Goal: Information Seeking & Learning: Learn about a topic

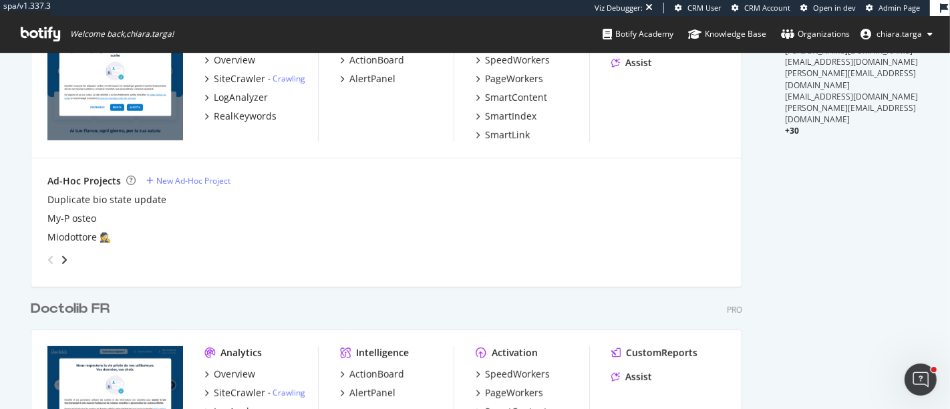
scroll to position [519, 0]
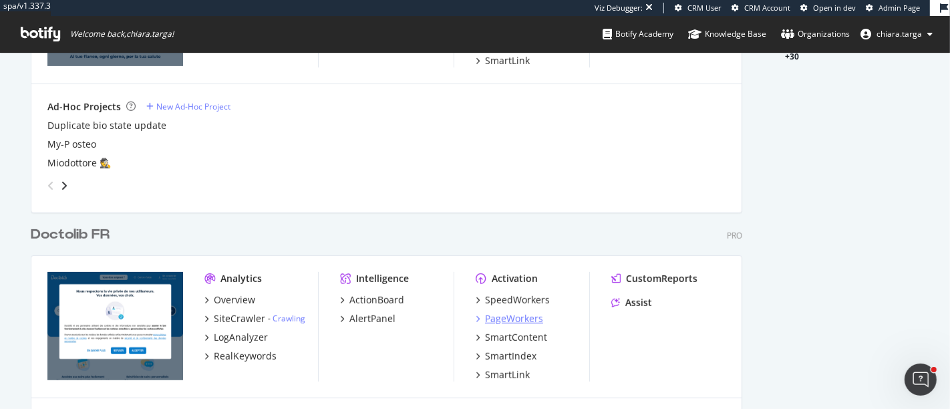
click at [496, 314] on div "PageWorkers" at bounding box center [514, 318] width 58 height 13
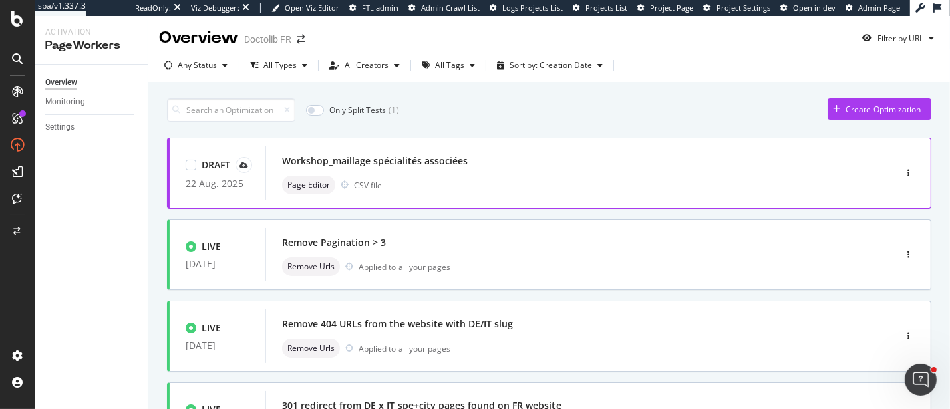
click at [488, 168] on div "Workshop_maillage spécialités associées" at bounding box center [560, 161] width 556 height 19
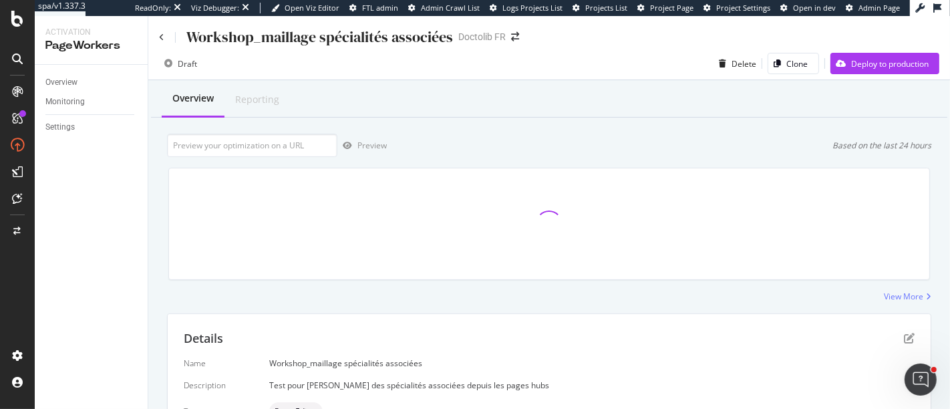
scroll to position [347, 0]
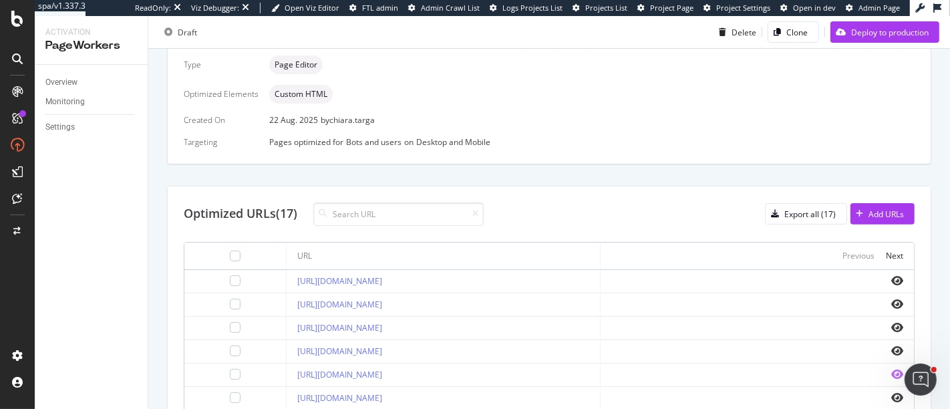
click at [891, 371] on icon "eye" at bounding box center [897, 374] width 12 height 11
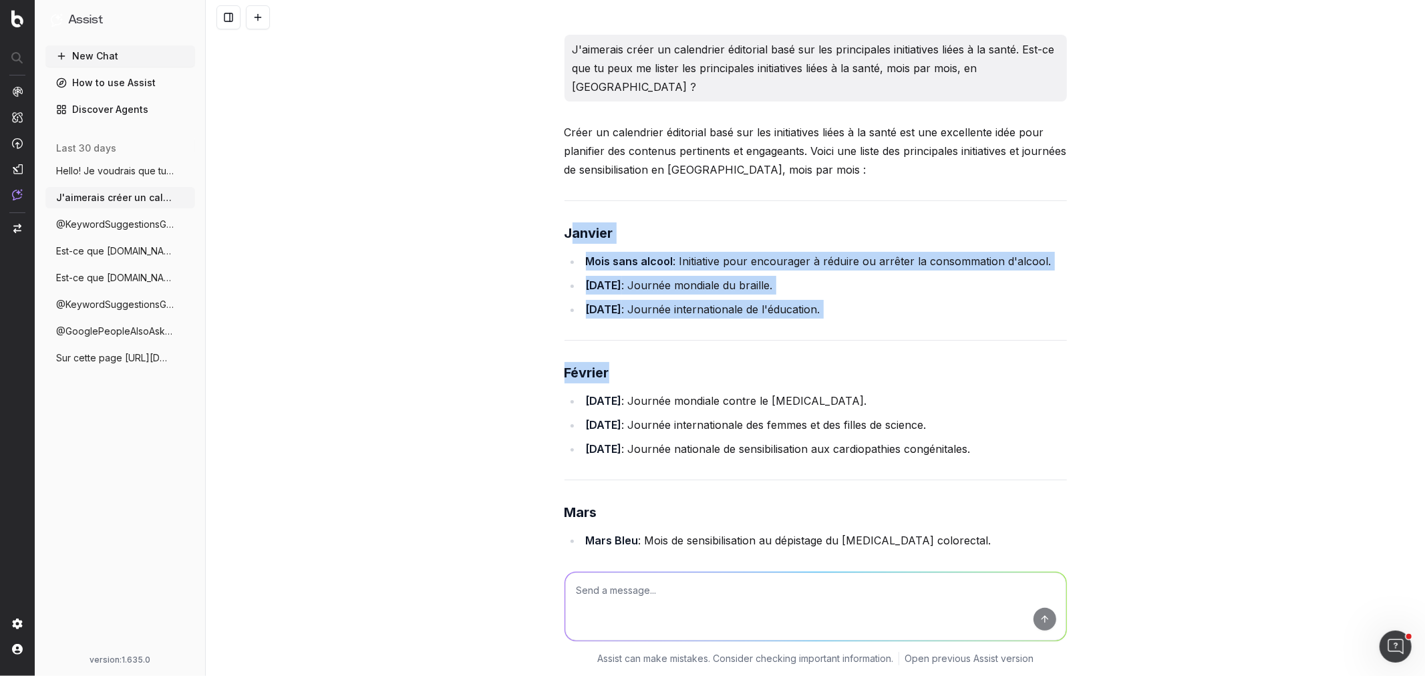
drag, startPoint x: 563, startPoint y: 210, endPoint x: 677, endPoint y: 323, distance: 160.6
click at [565, 225] on strong "Janvier" at bounding box center [589, 233] width 49 height 16
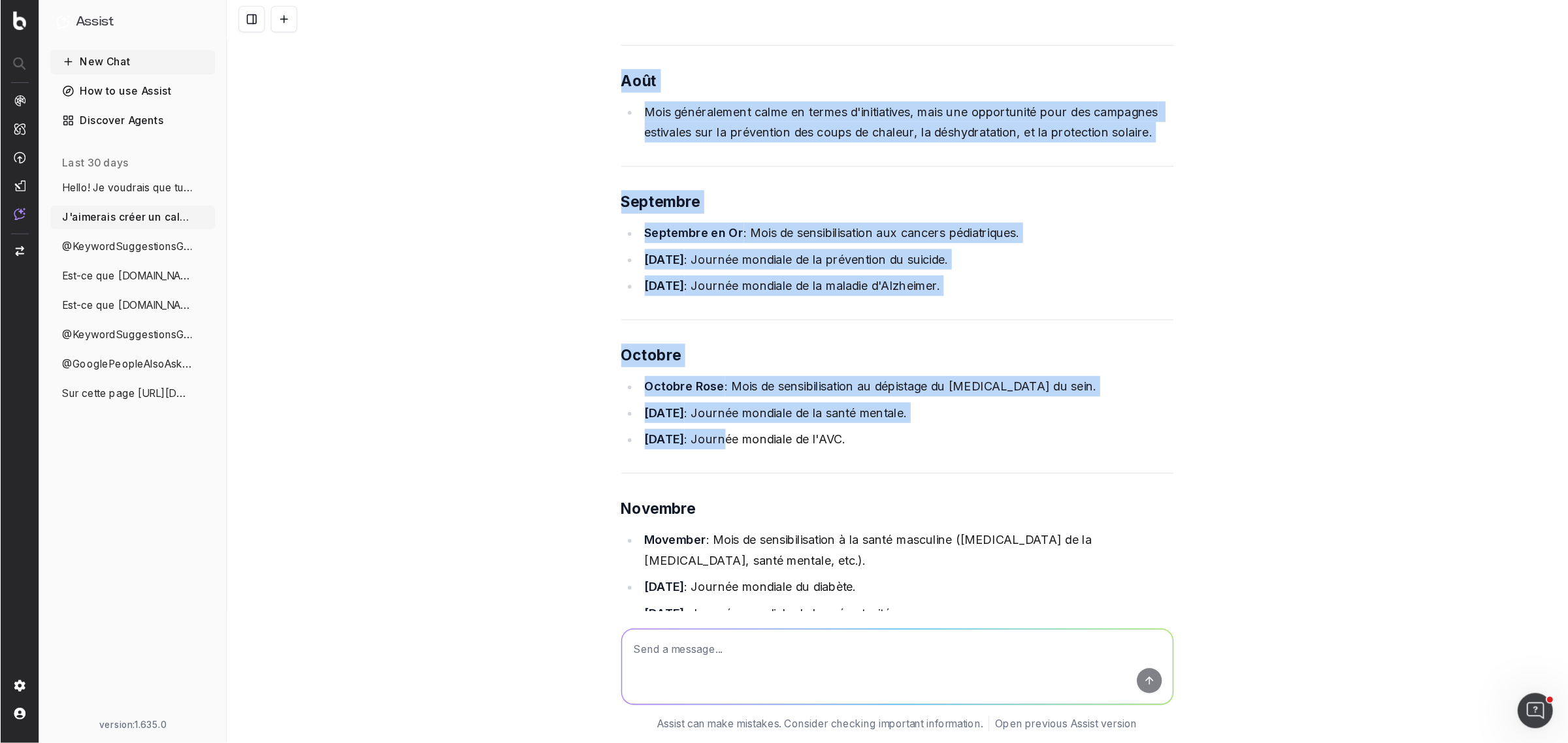
scroll to position [1306, 0]
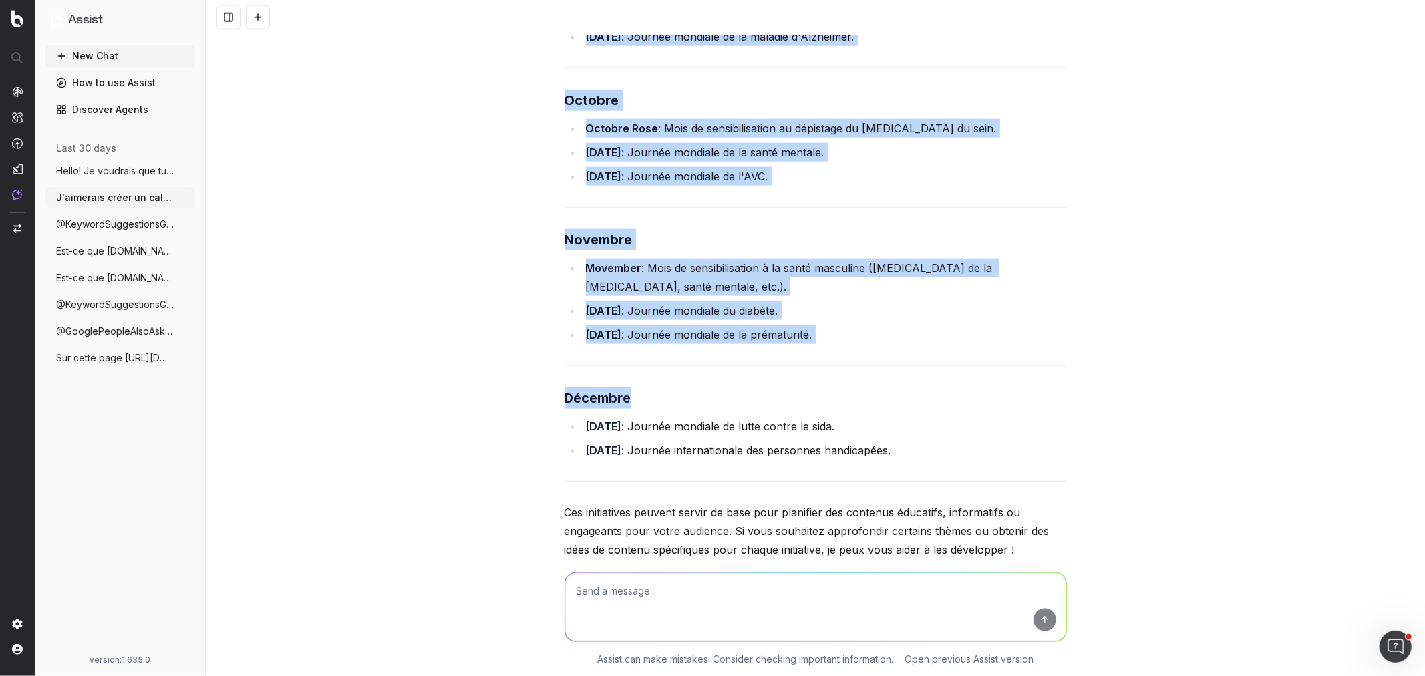
drag, startPoint x: 560, startPoint y: 208, endPoint x: 893, endPoint y: 448, distance: 410.7
copy div "Janvier Mois sans alcool : Initiative pour encourager à réduire ou arrêter la c…"
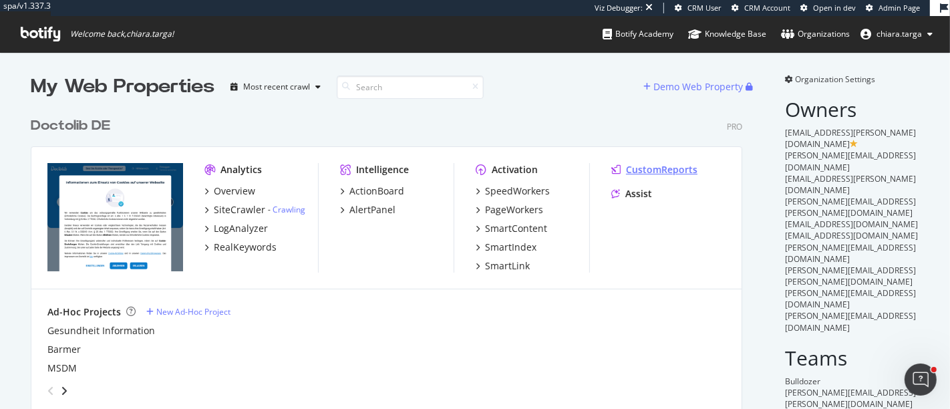
click at [639, 163] on div "CustomReports" at bounding box center [661, 169] width 71 height 13
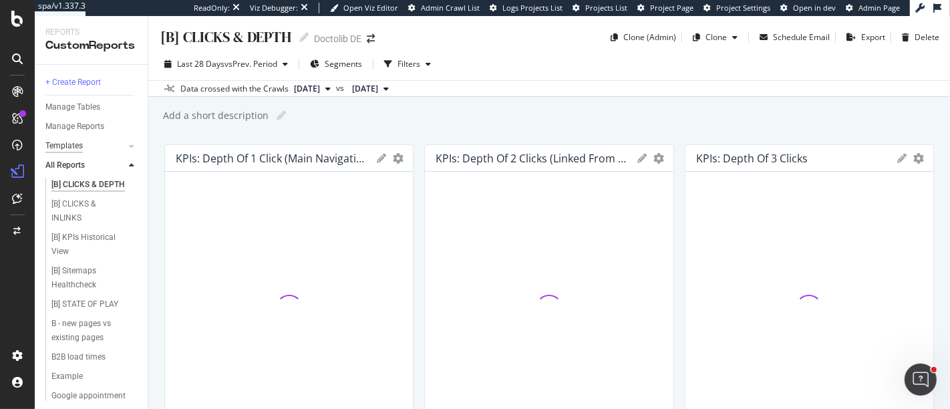
click at [82, 152] on div "Templates" at bounding box center [63, 146] width 37 height 14
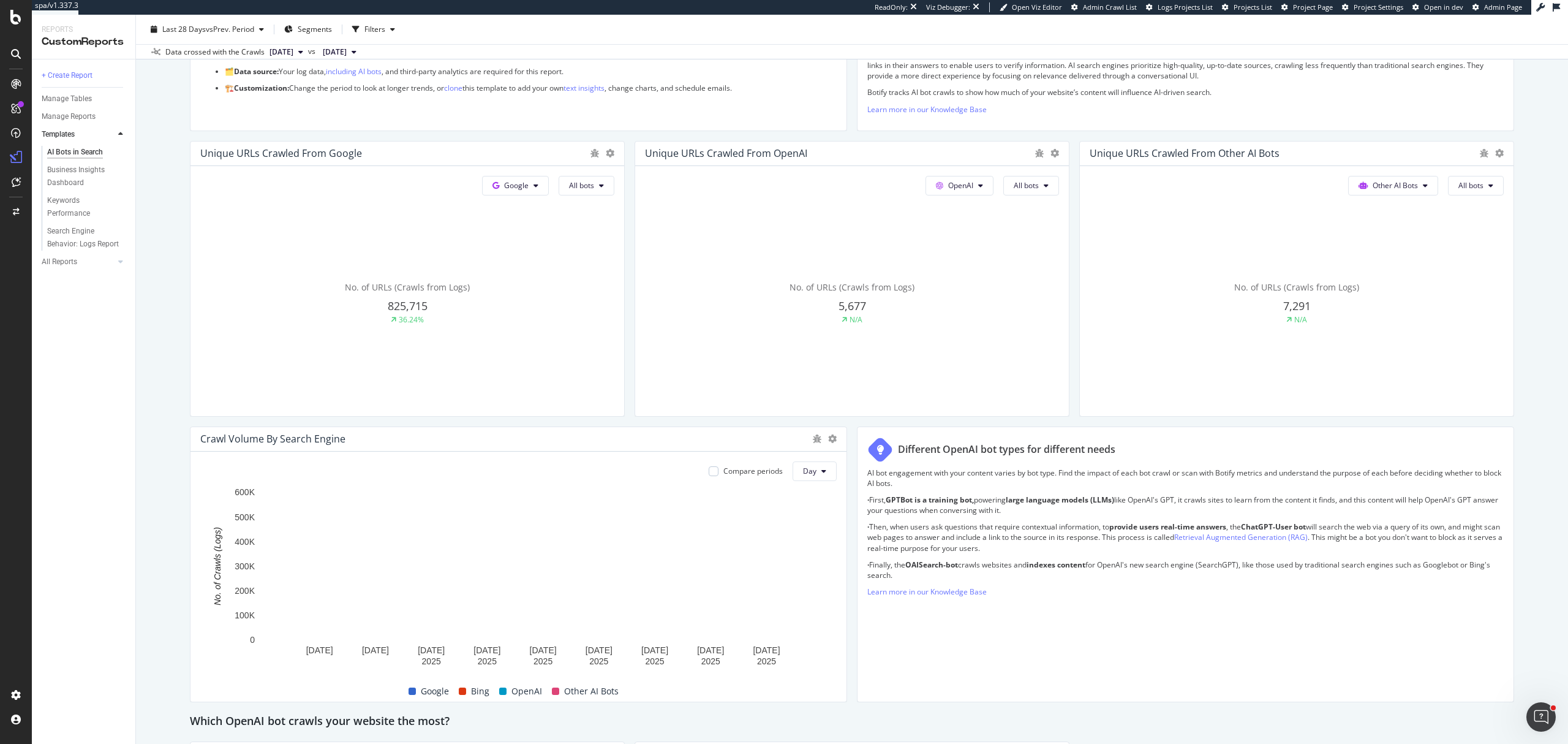
scroll to position [245, 0]
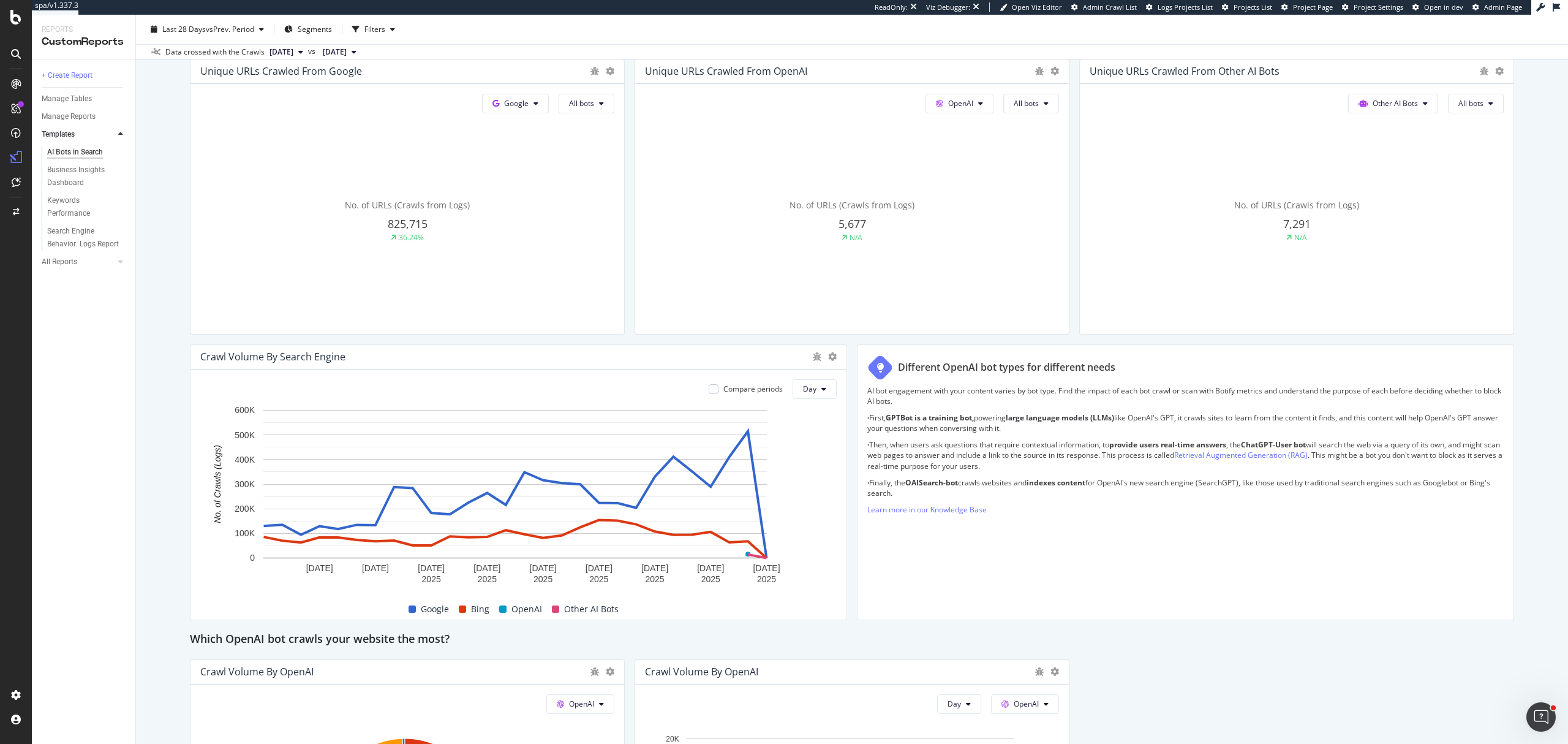
click at [14, 8] on div at bounding box center [16, 372] width 32 height 744
click at [15, 16] on icon at bounding box center [16, 17] width 11 height 15
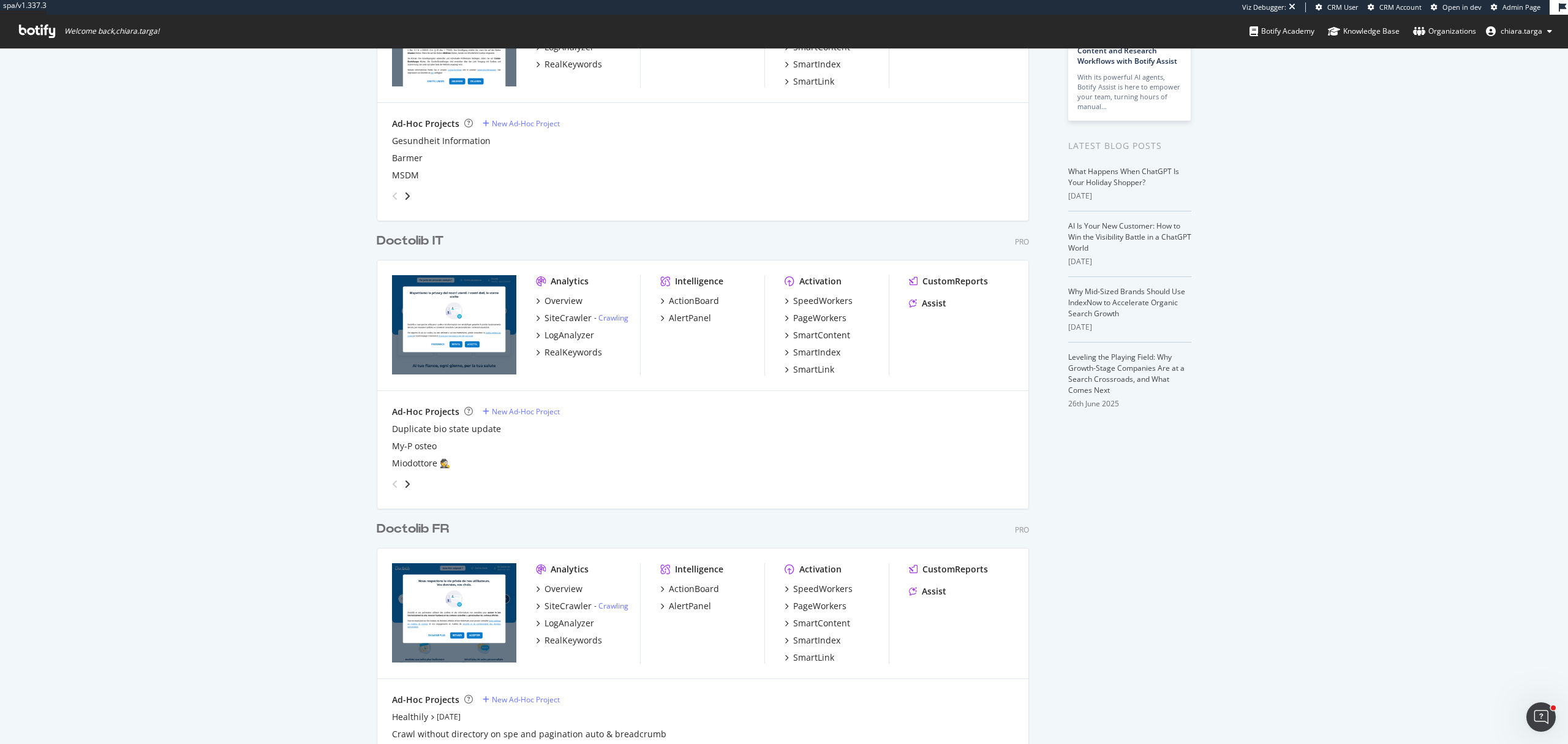
scroll to position [163, 0]
click at [870, 374] on div "Analytics Overview SiteCrawler - Crawling LogAnalyzer RealKeywords Intelligence…" at bounding box center [703, 613] width 651 height 130
click at [870, 374] on div "CustomReports" at bounding box center [955, 568] width 65 height 12
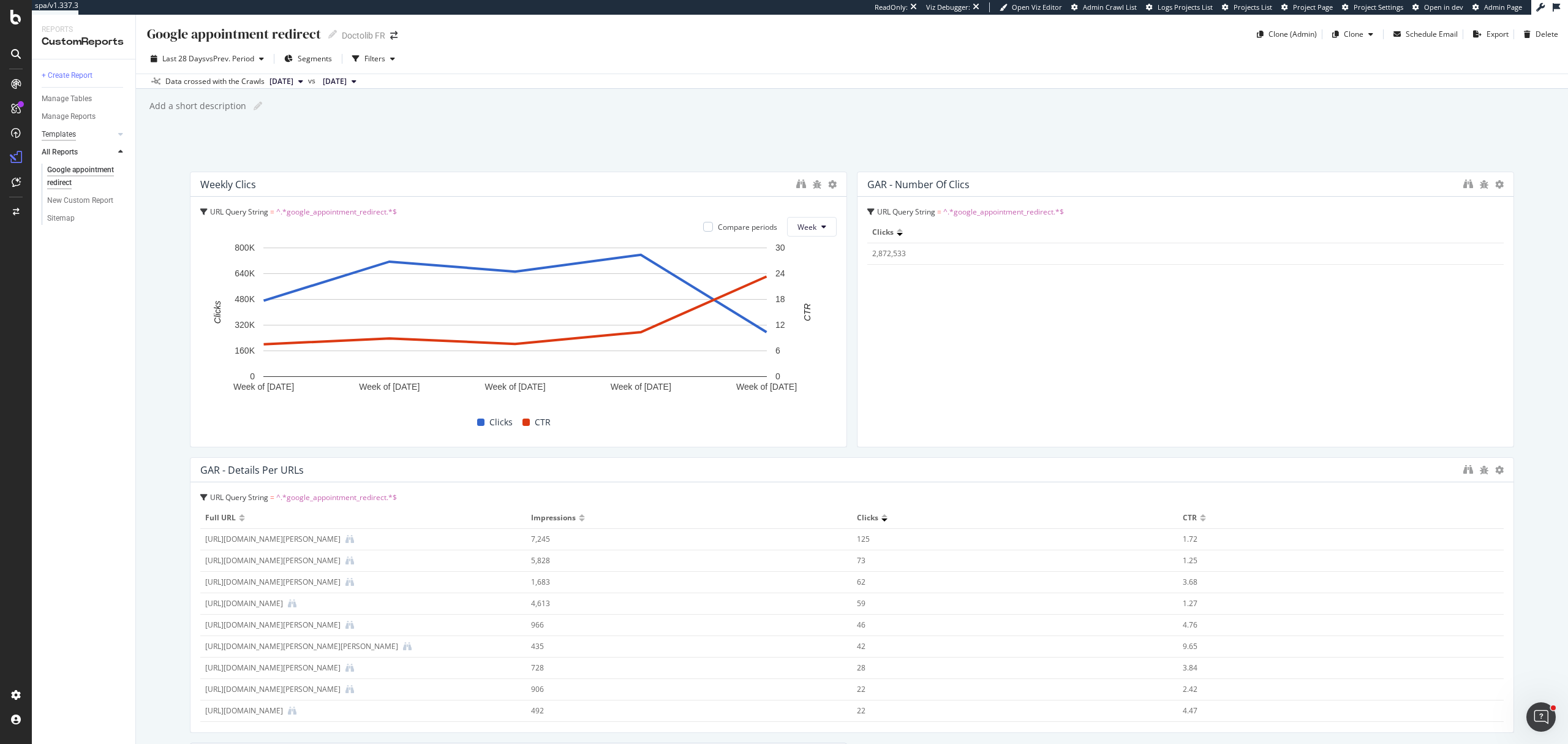
click at [51, 136] on div "Templates" at bounding box center [58, 135] width 34 height 13
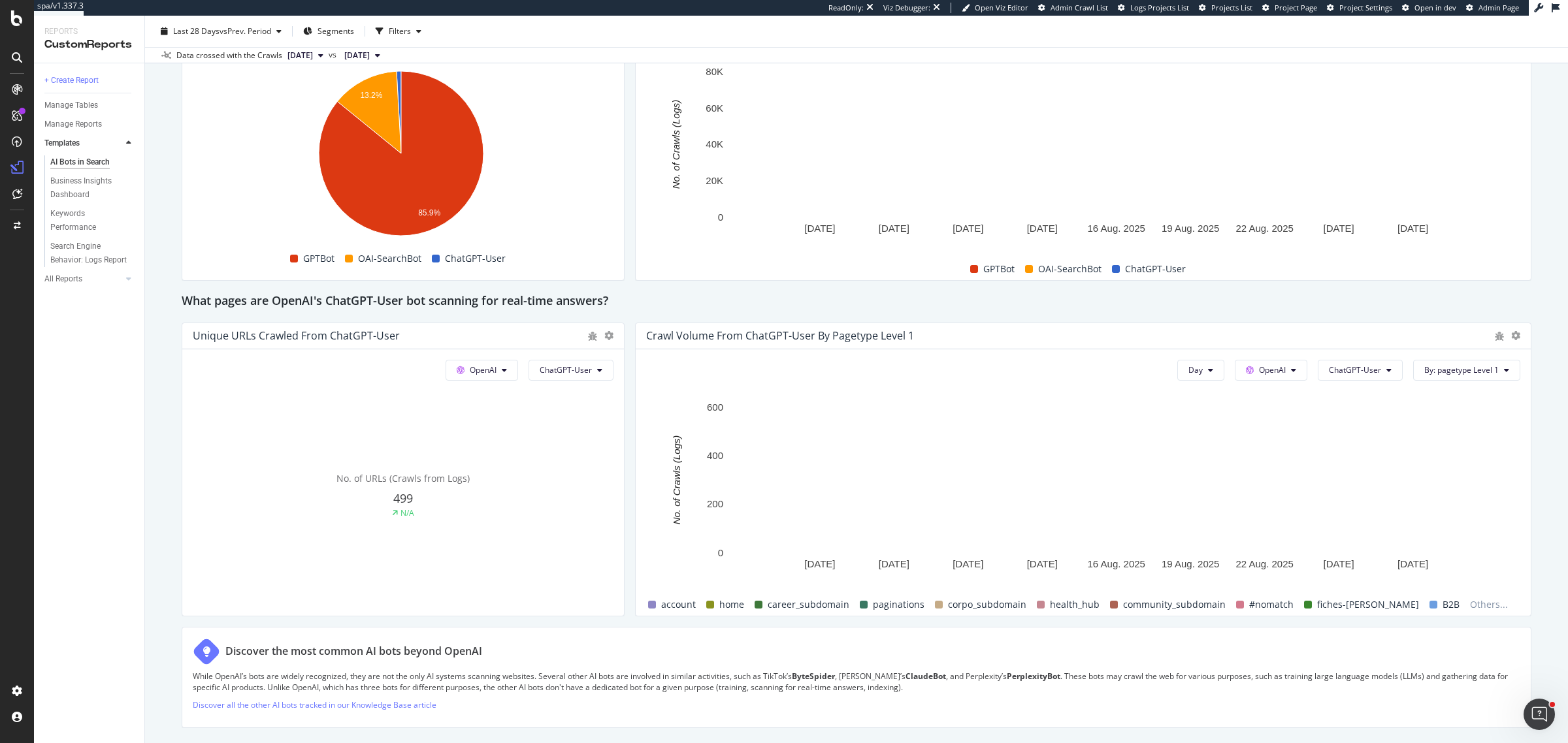
scroll to position [621, 0]
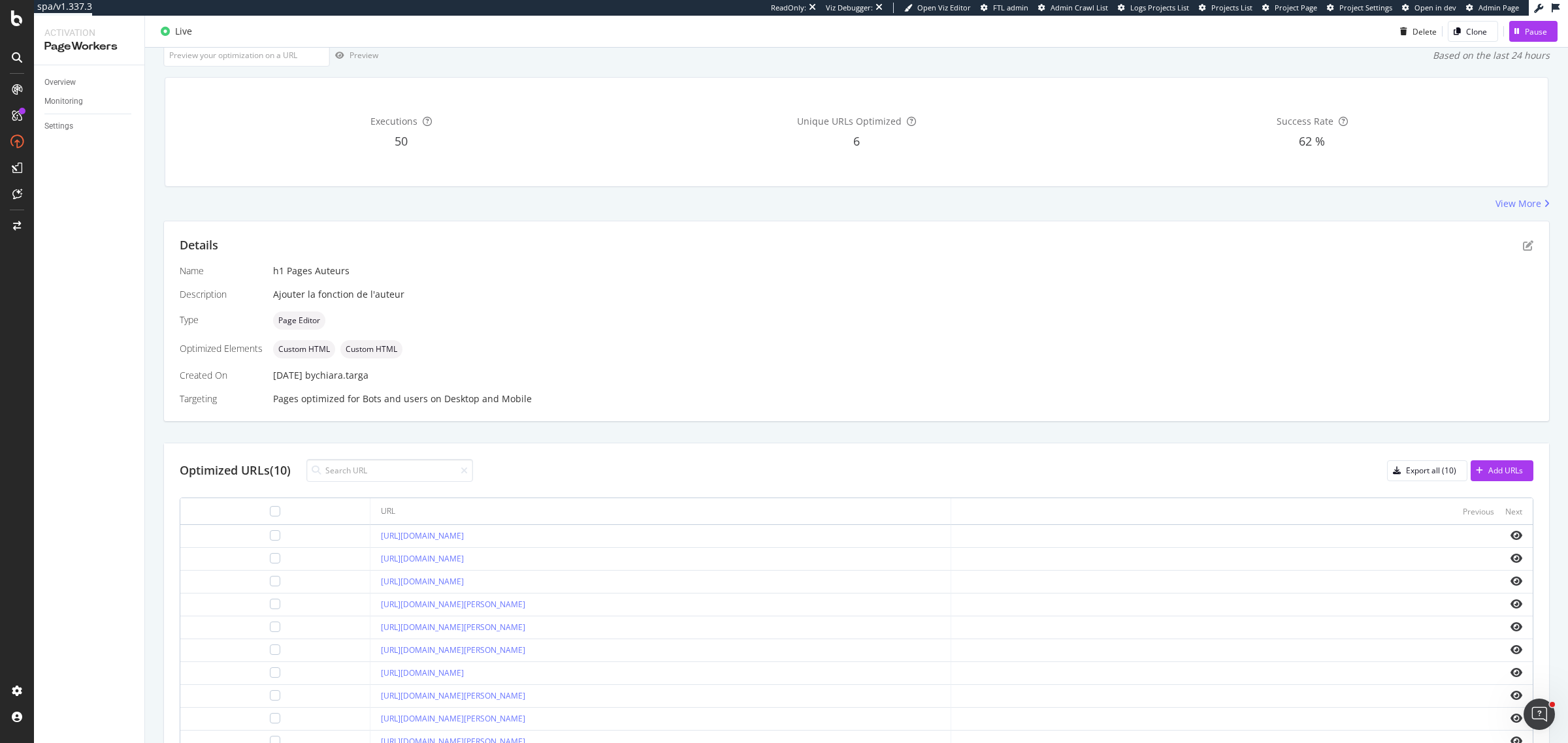
scroll to position [162, 0]
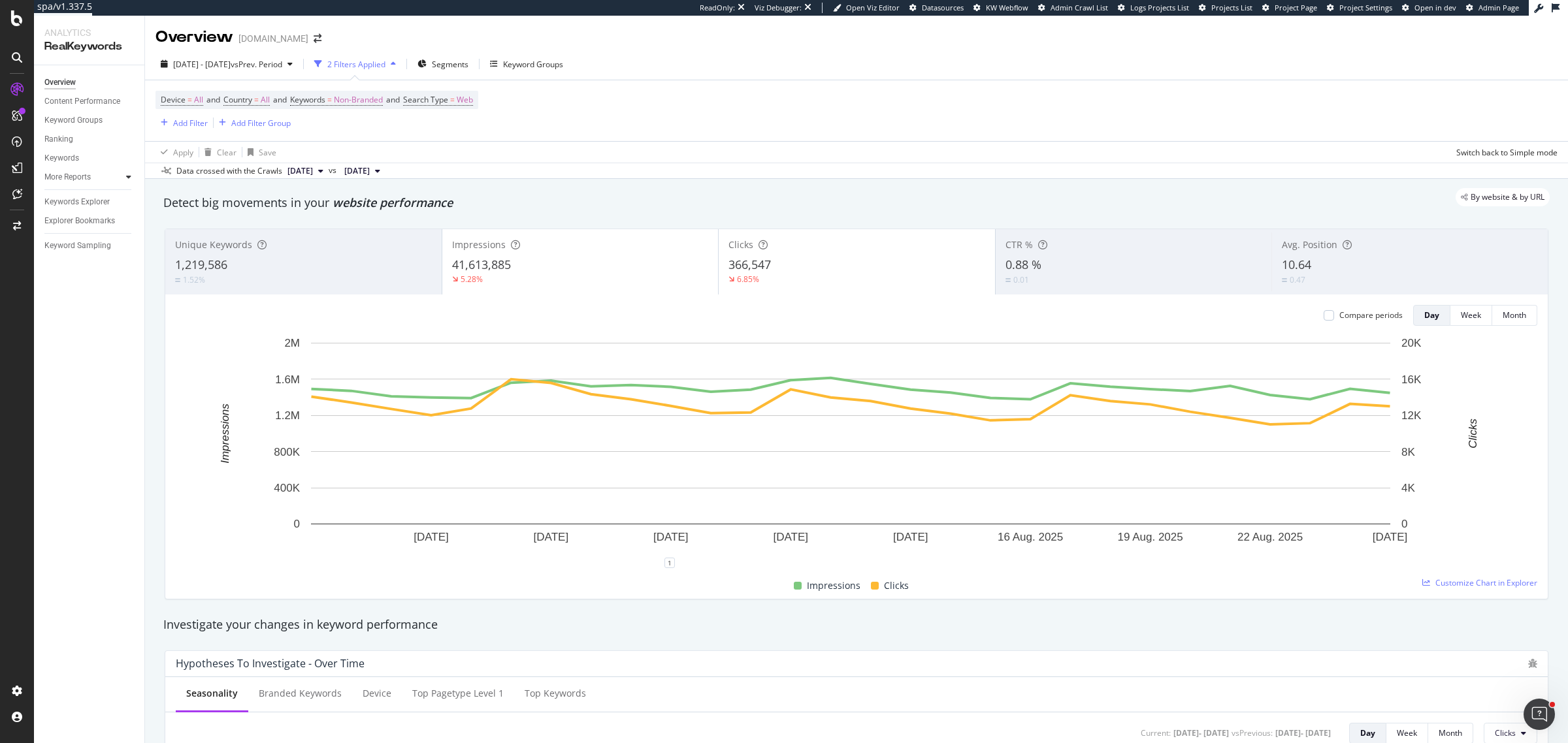
click at [129, 178] on icon at bounding box center [128, 177] width 5 height 8
click at [75, 197] on div "Countries" at bounding box center [67, 197] width 34 height 14
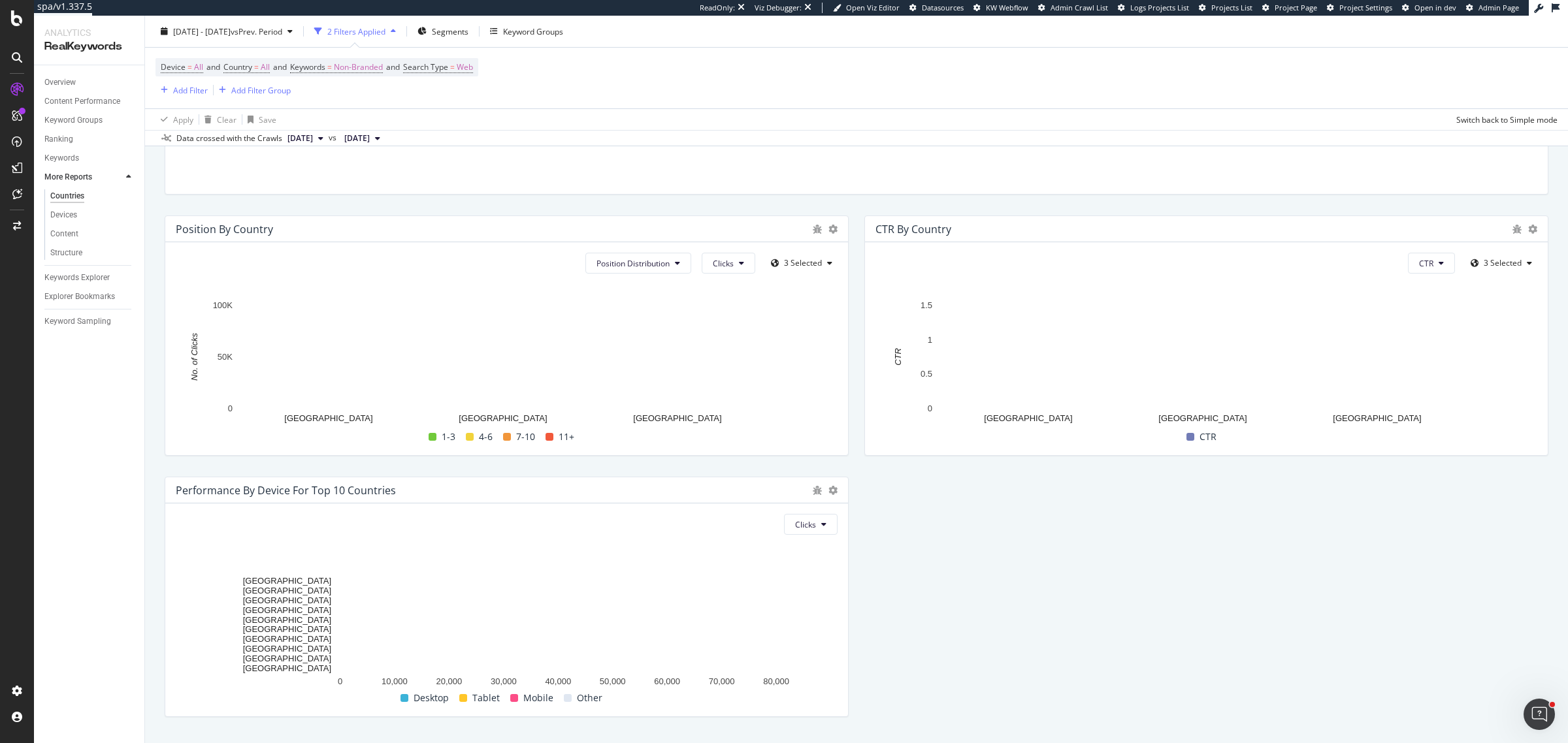
scroll to position [1225, 0]
